Goal: Check status: Check status

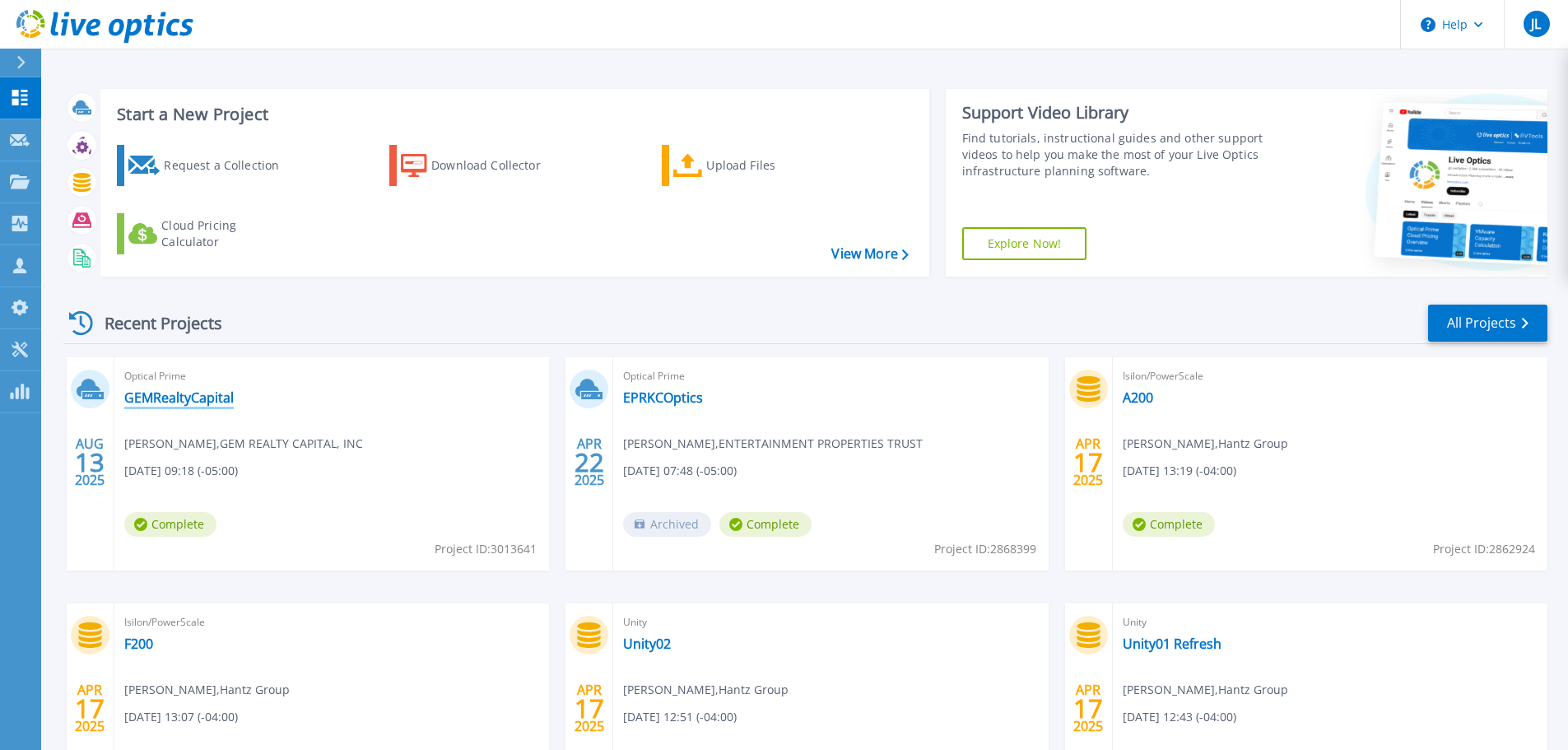
click at [174, 397] on link "GEMRealtyCapital" at bounding box center [178, 398] width 110 height 16
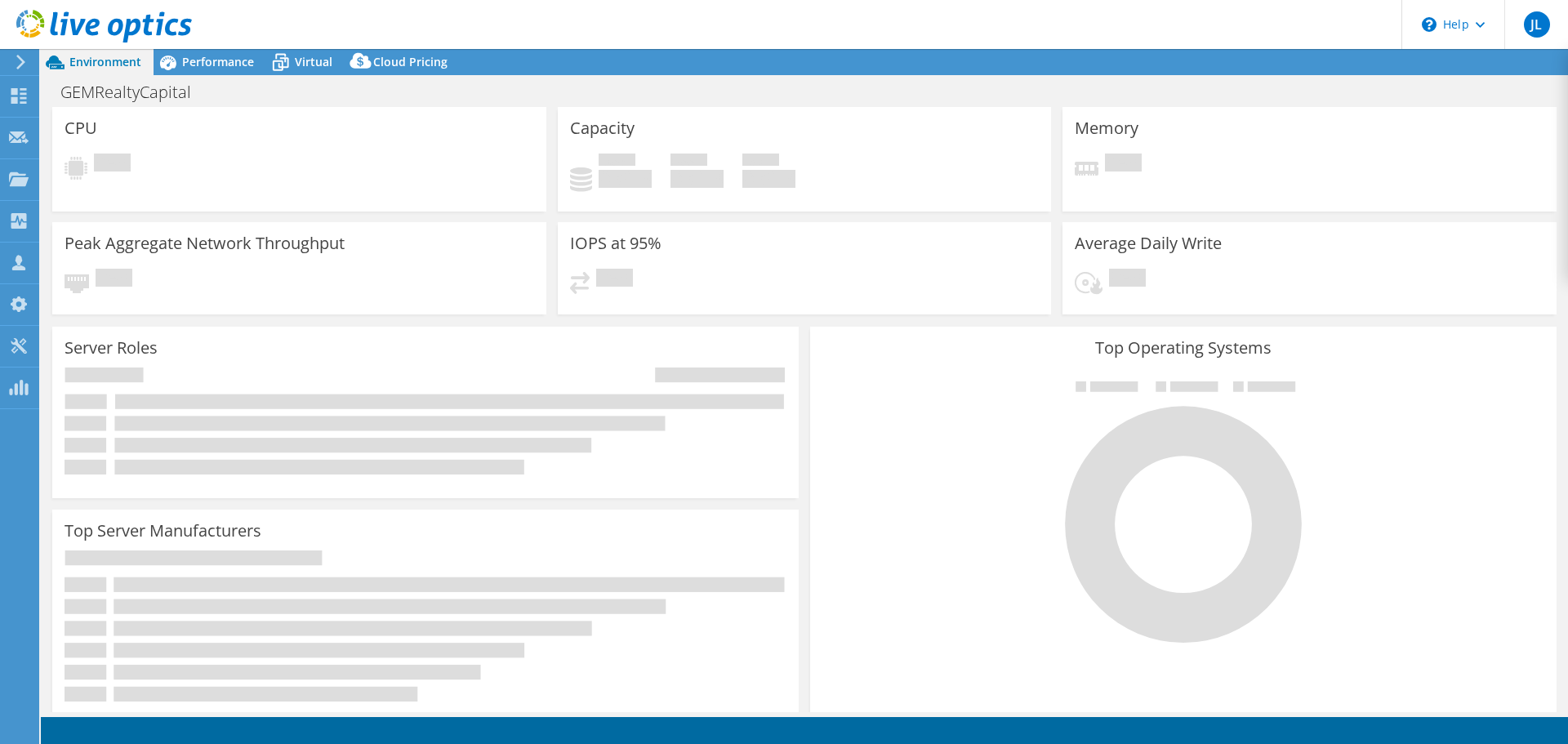
select select "USD"
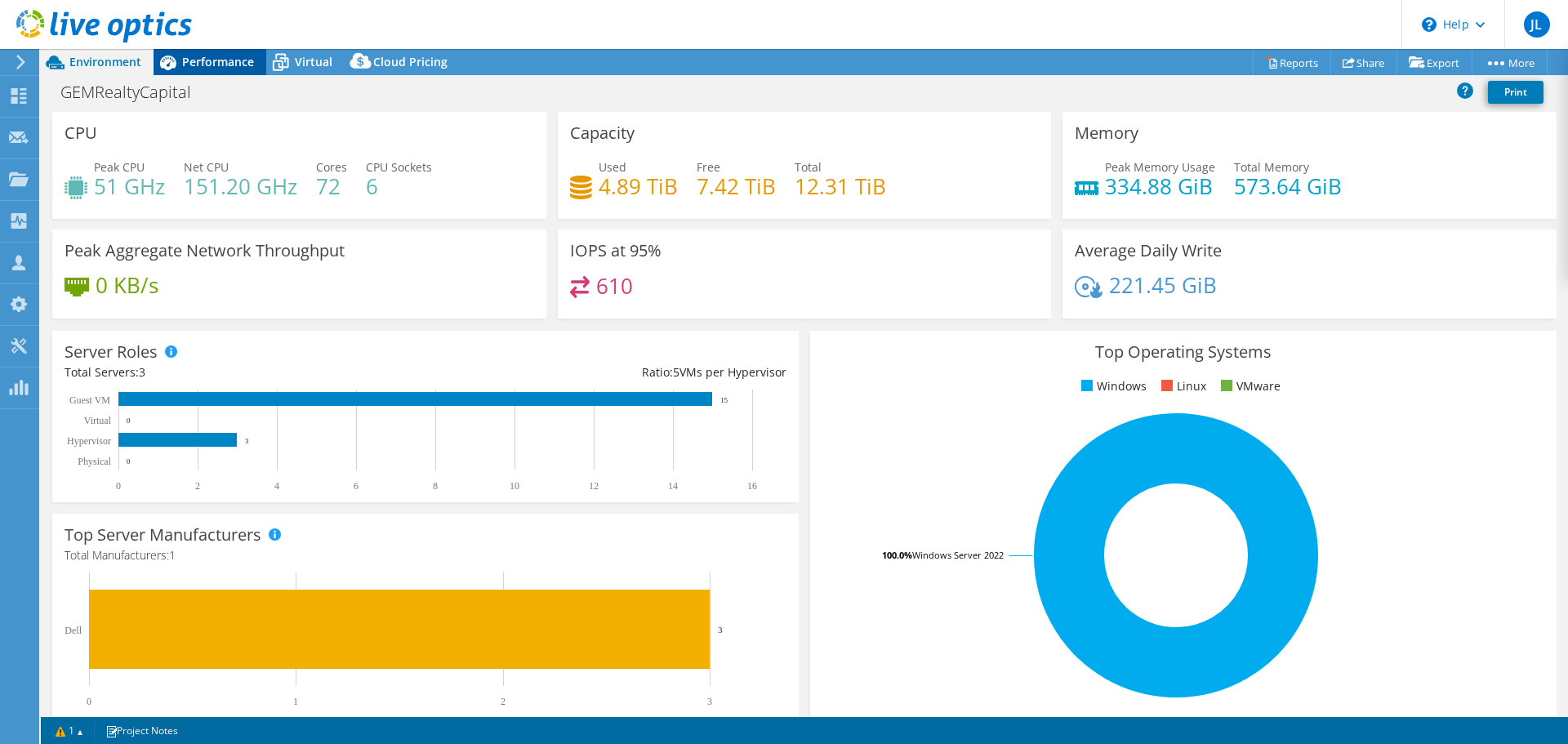
click at [218, 61] on span "Performance" at bounding box center [218, 62] width 72 height 16
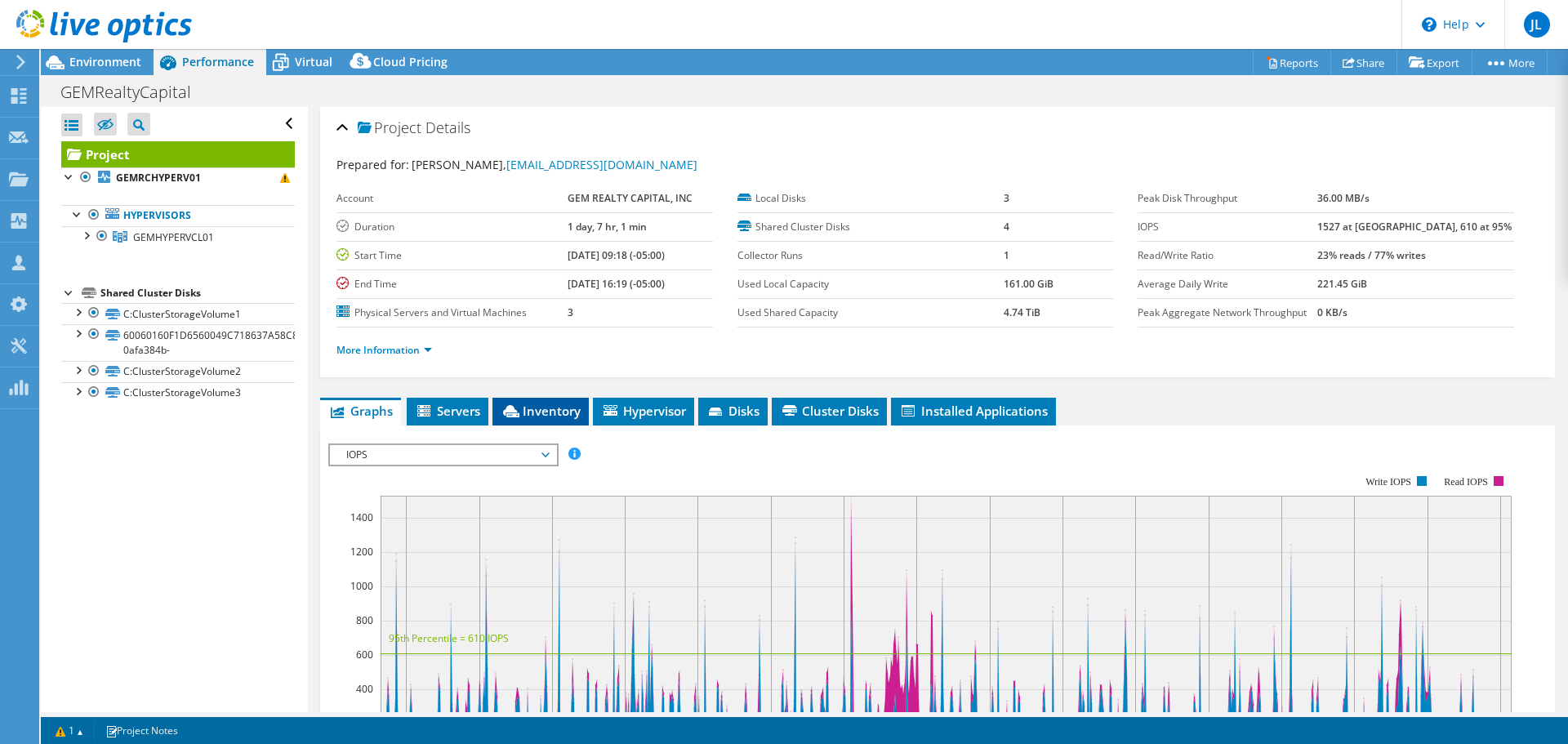
click at [527, 405] on span "Inventory" at bounding box center [541, 410] width 80 height 16
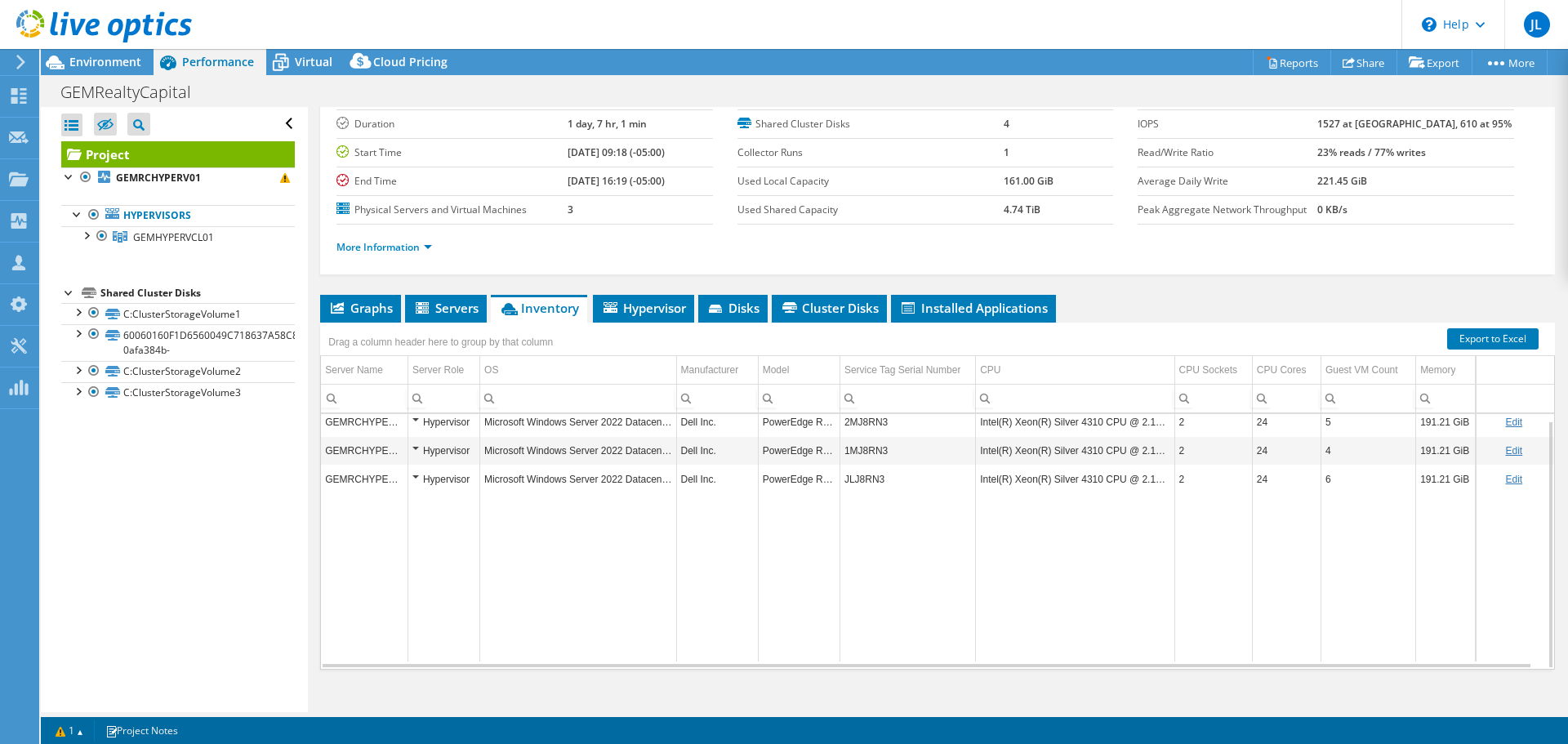
scroll to position [122, 0]
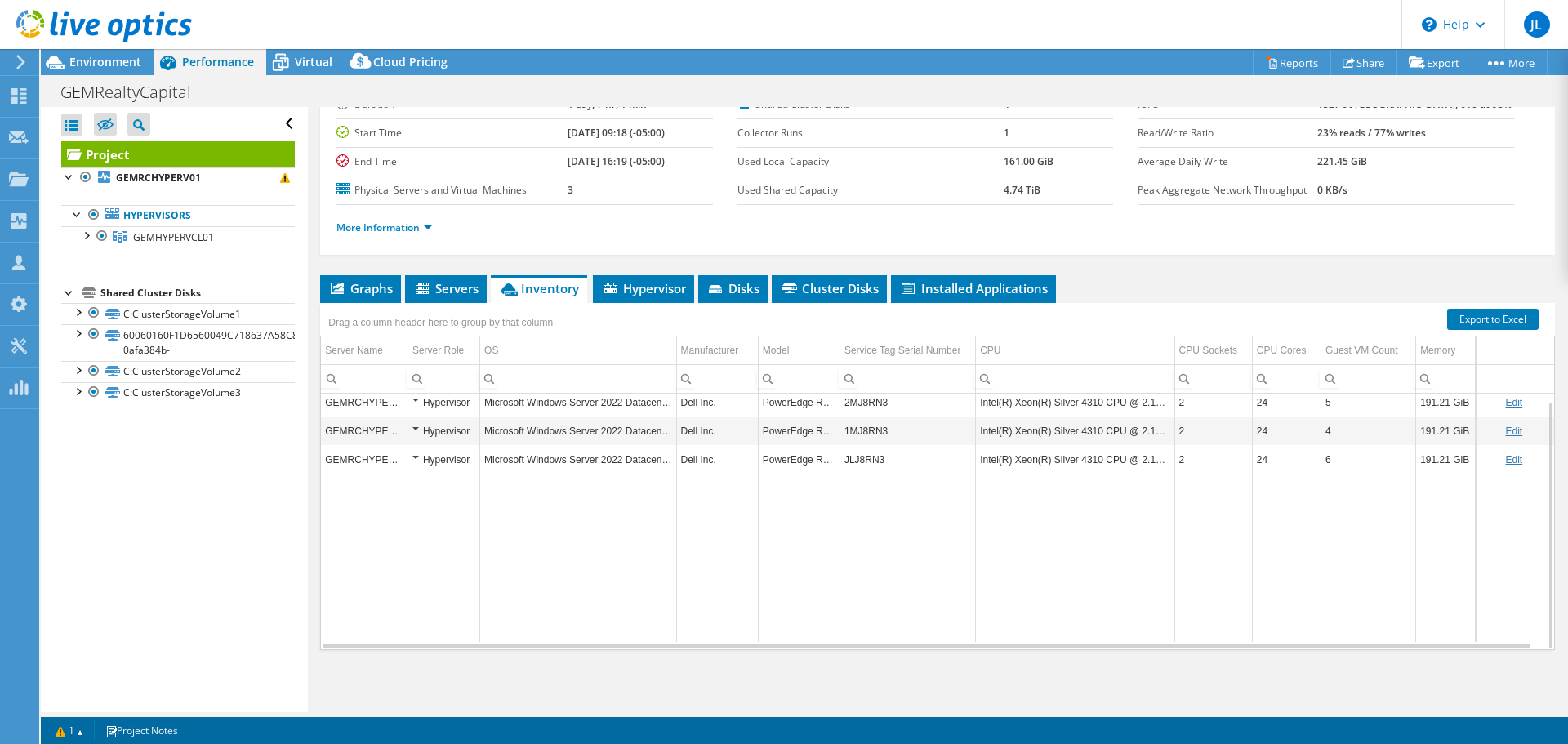
click at [872, 403] on td "2MJ8RN3" at bounding box center [907, 402] width 135 height 28
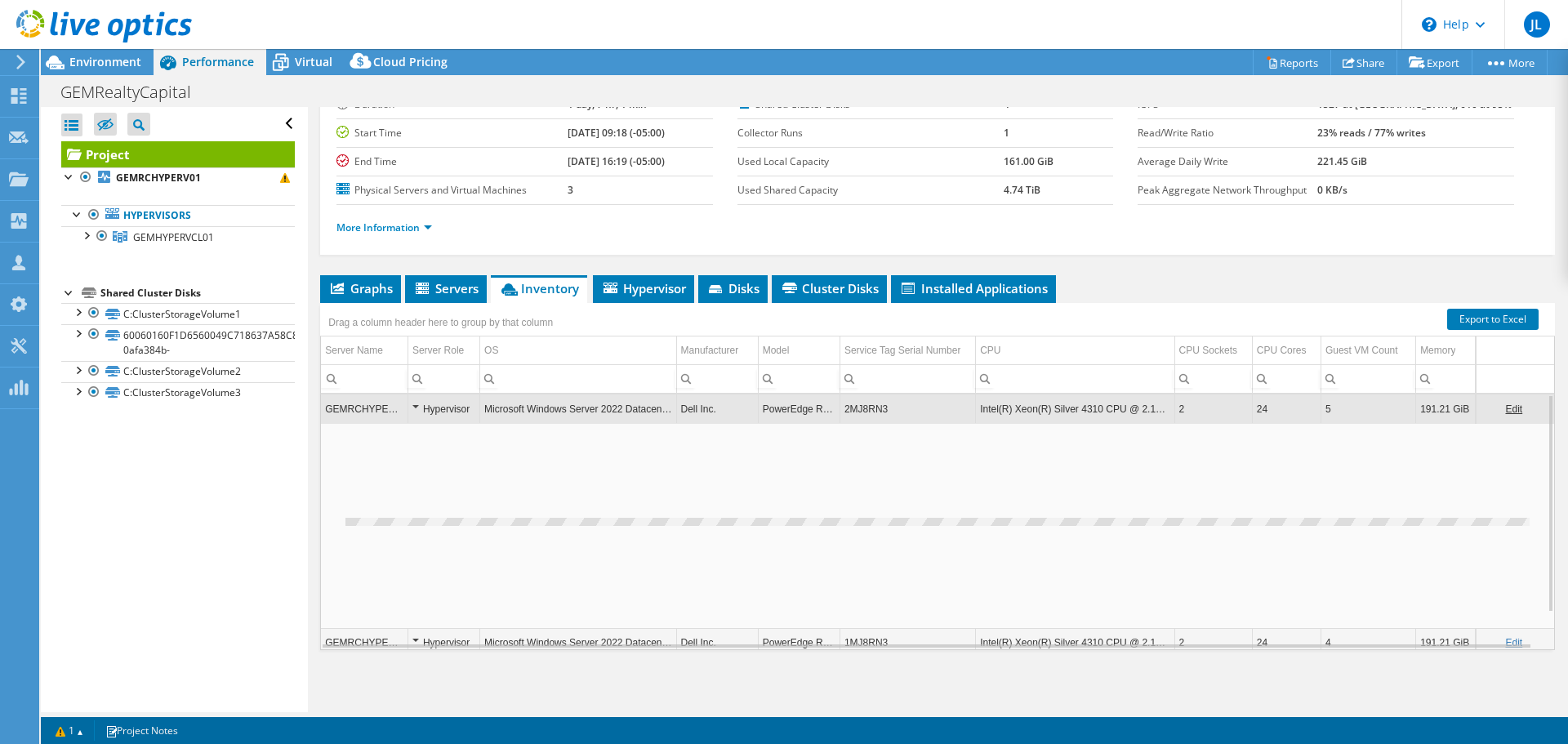
click at [872, 403] on td "2MJ8RN3" at bounding box center [907, 409] width 135 height 28
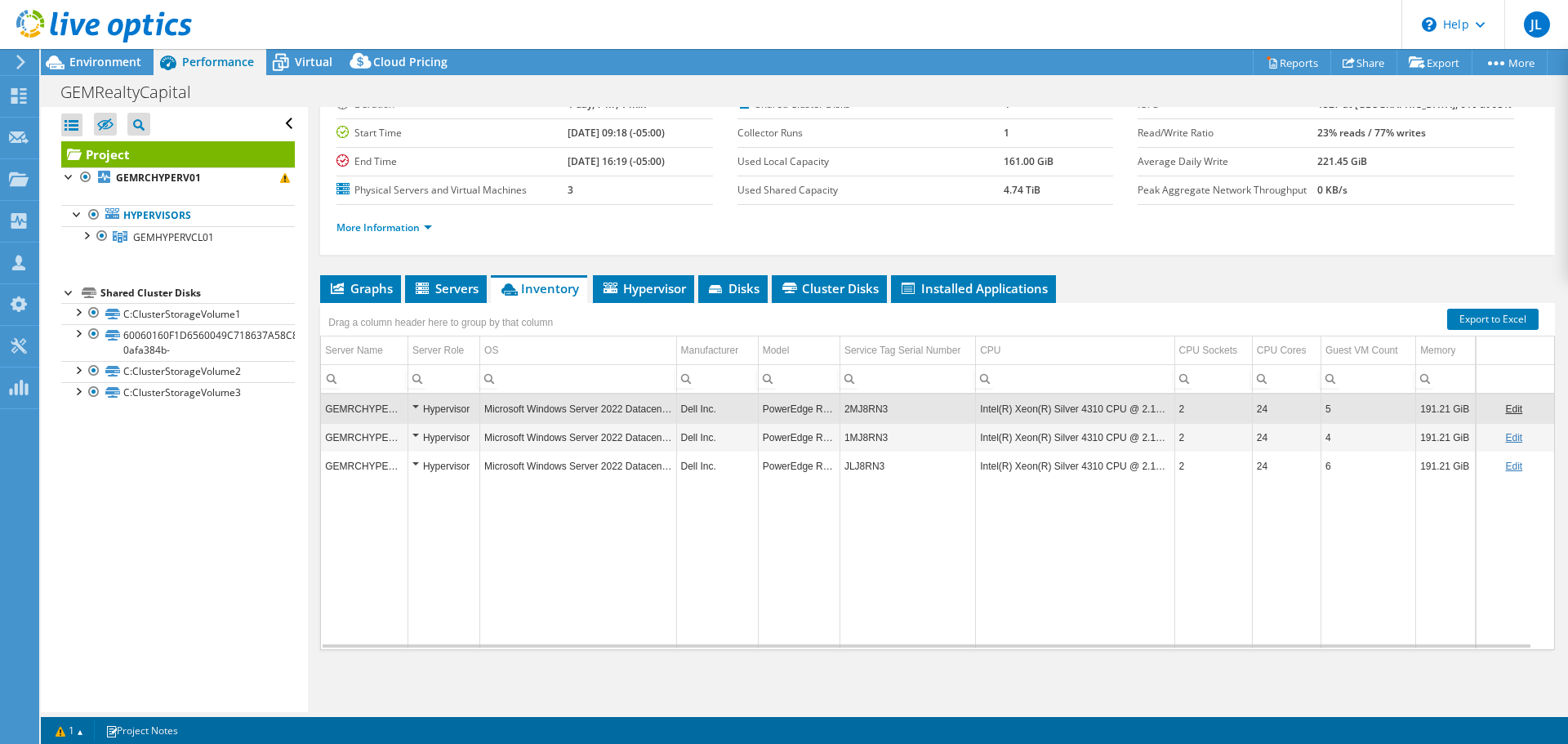
click at [869, 410] on td "2MJ8RN3" at bounding box center [907, 409] width 135 height 28
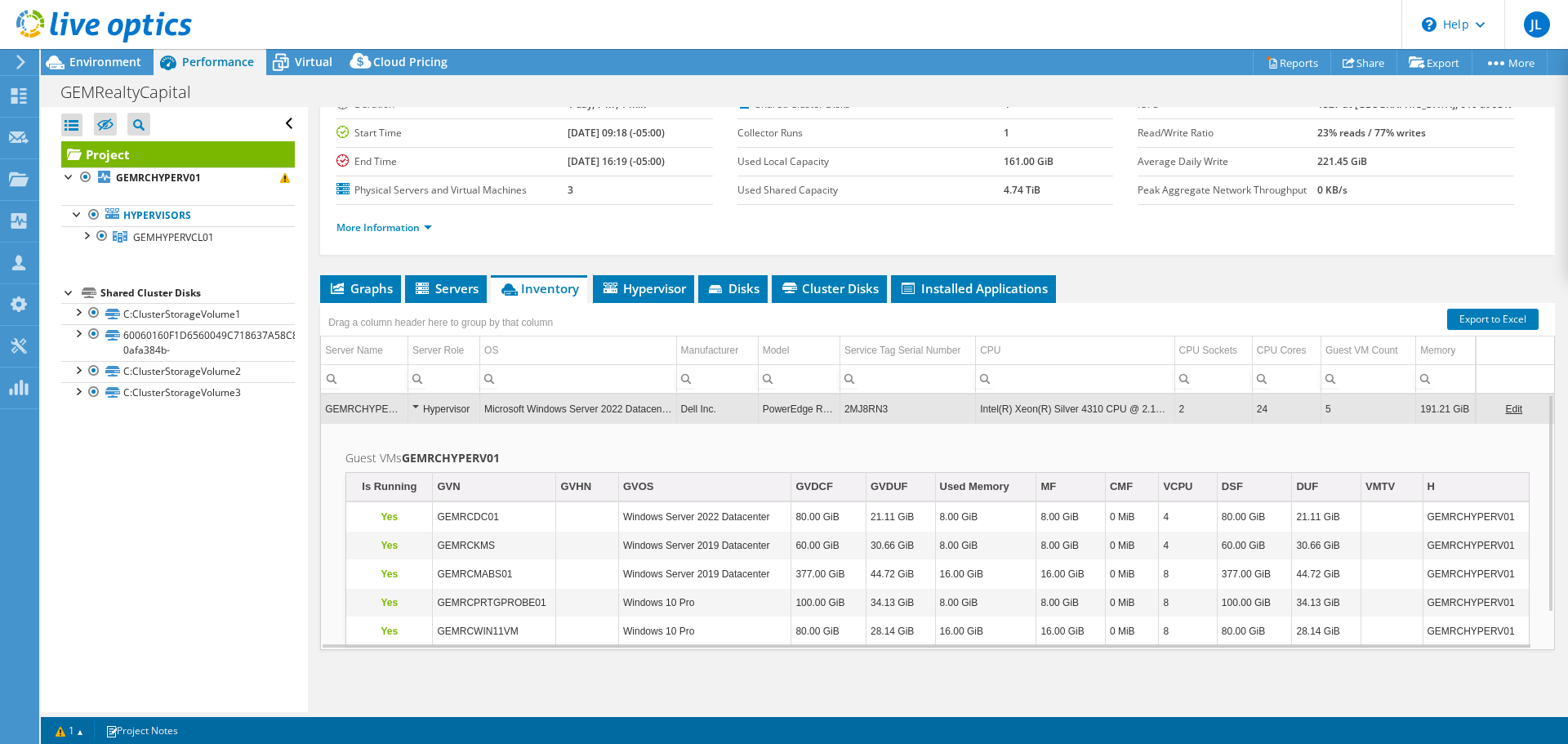
click at [402, 412] on td "GEMRCHYPERV01" at bounding box center [365, 409] width 87 height 28
